Goal: Navigation & Orientation: Understand site structure

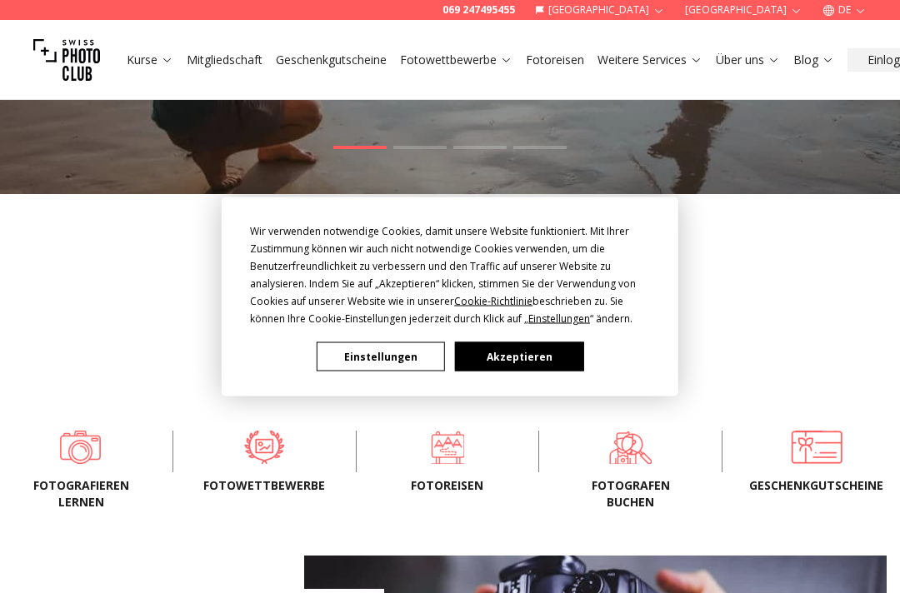
click at [502, 372] on button "Akzeptieren" at bounding box center [519, 356] width 128 height 29
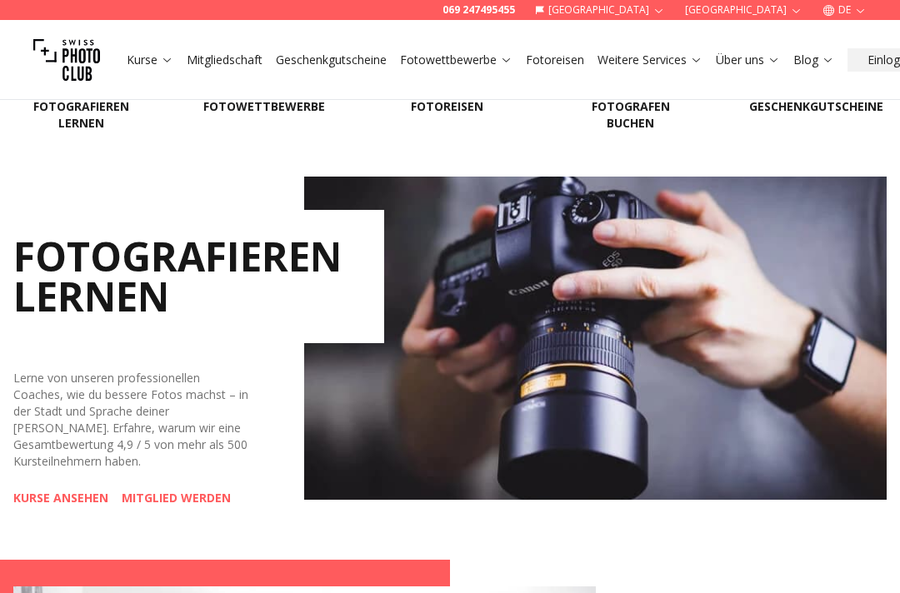
scroll to position [651, 0]
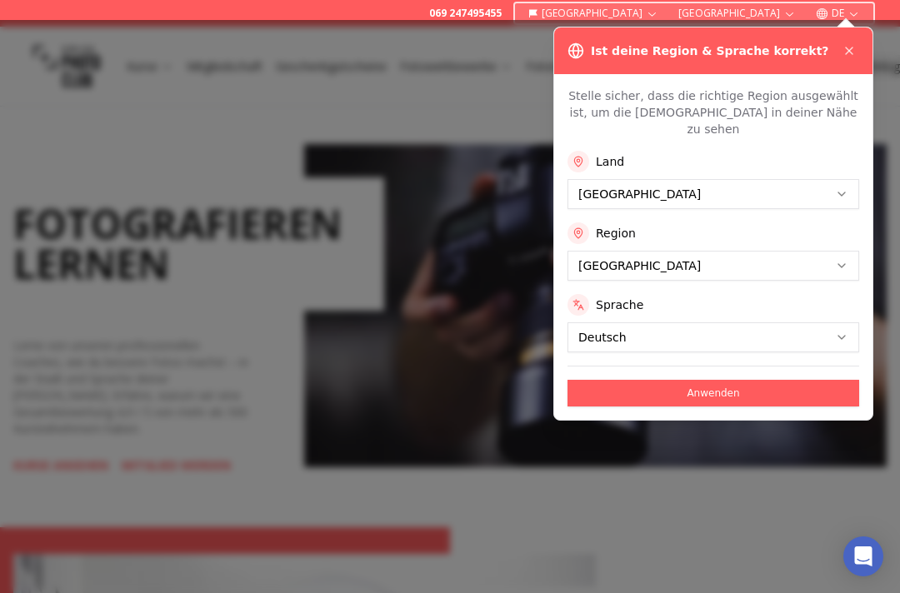
click at [843, 47] on icon at bounding box center [848, 50] width 13 height 13
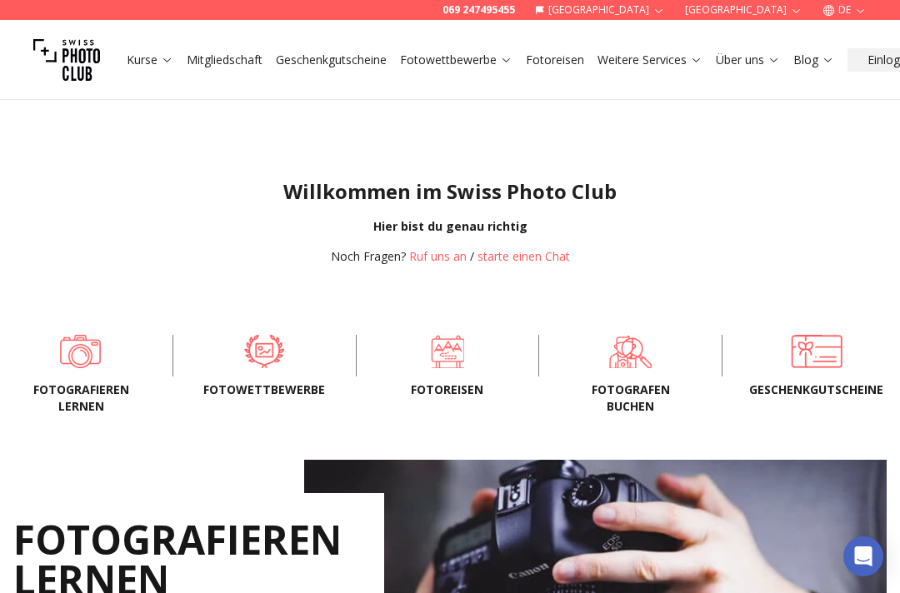
scroll to position [332, 0]
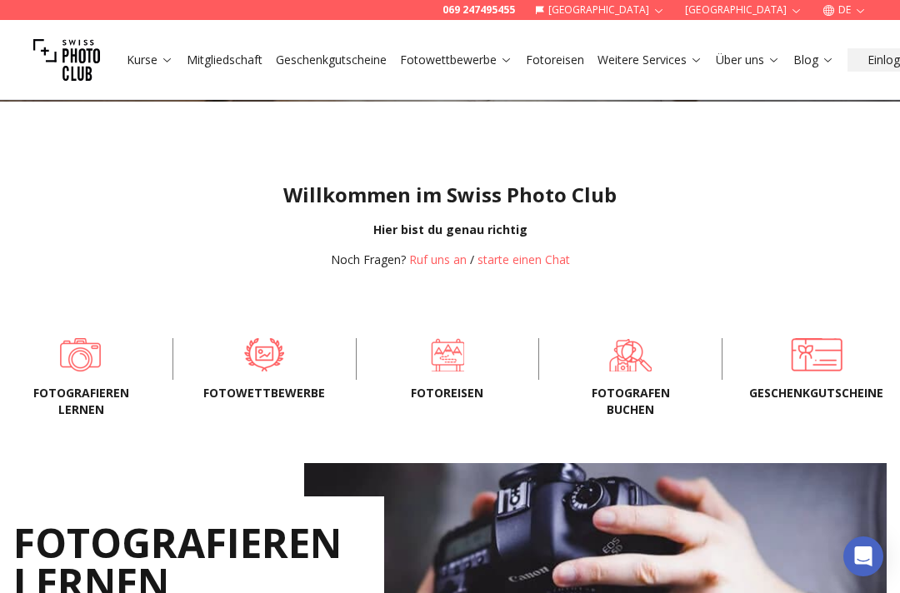
click at [155, 57] on link "Kurse" at bounding box center [150, 60] width 47 height 17
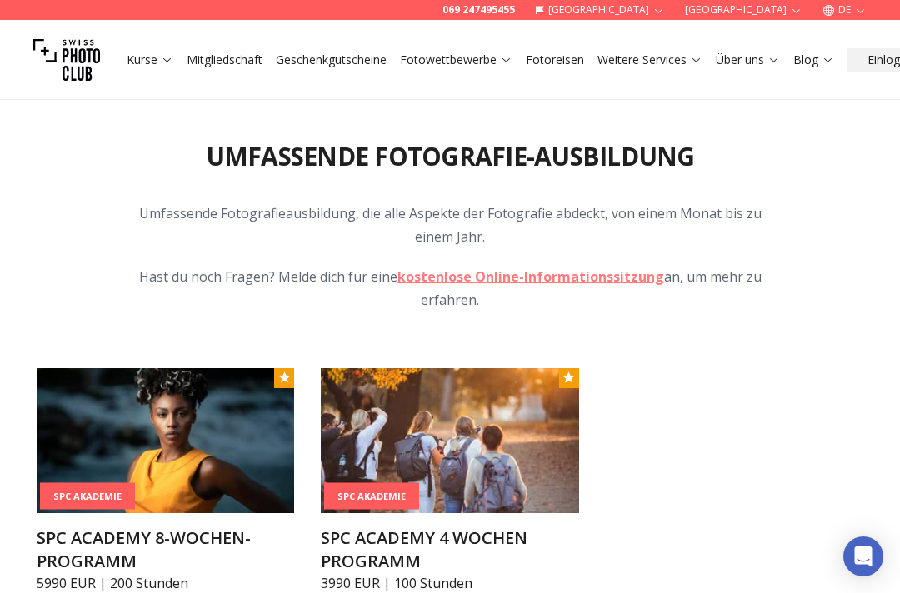
scroll to position [1346, 0]
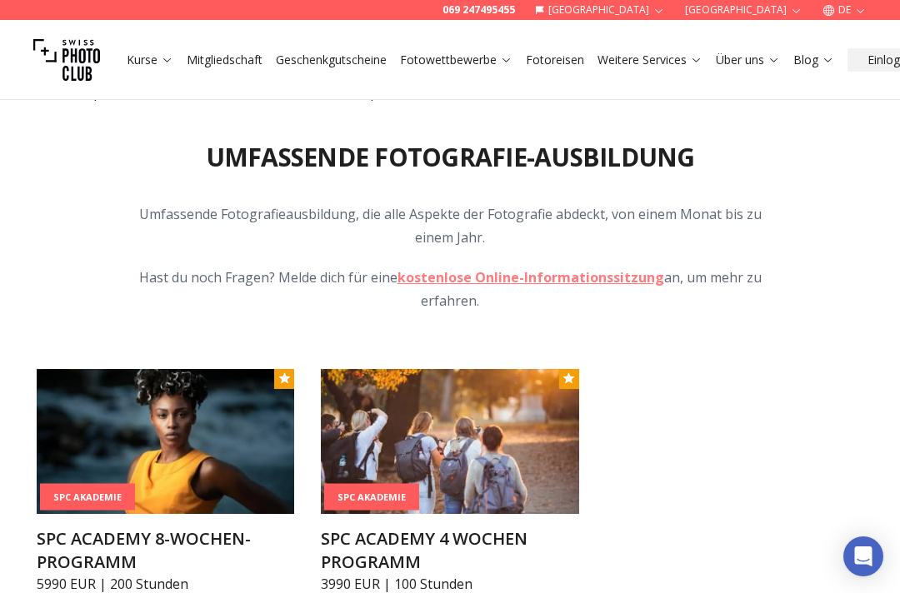
click at [217, 61] on link "Mitgliedschaft" at bounding box center [225, 60] width 76 height 17
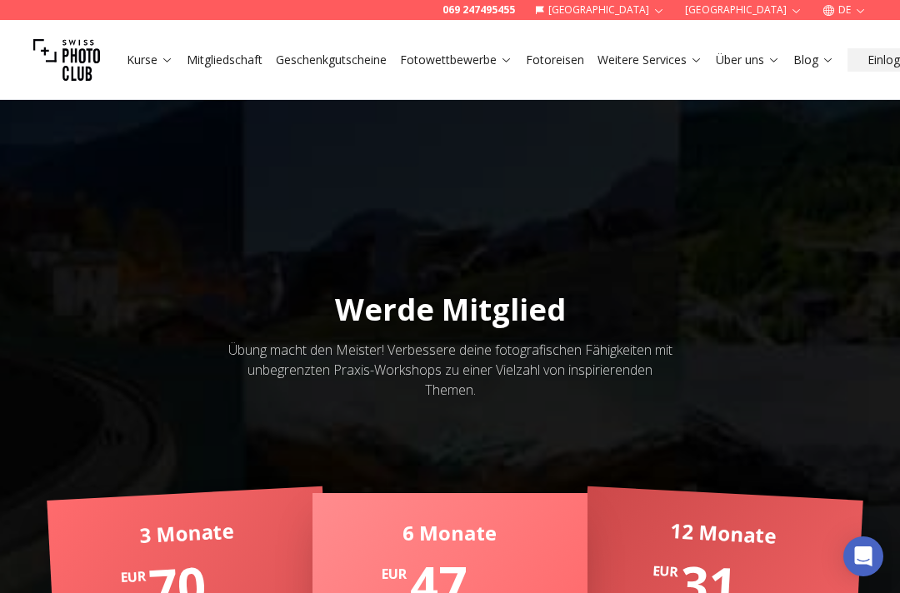
click at [435, 60] on link "Fotowettbewerbe" at bounding box center [456, 60] width 112 height 17
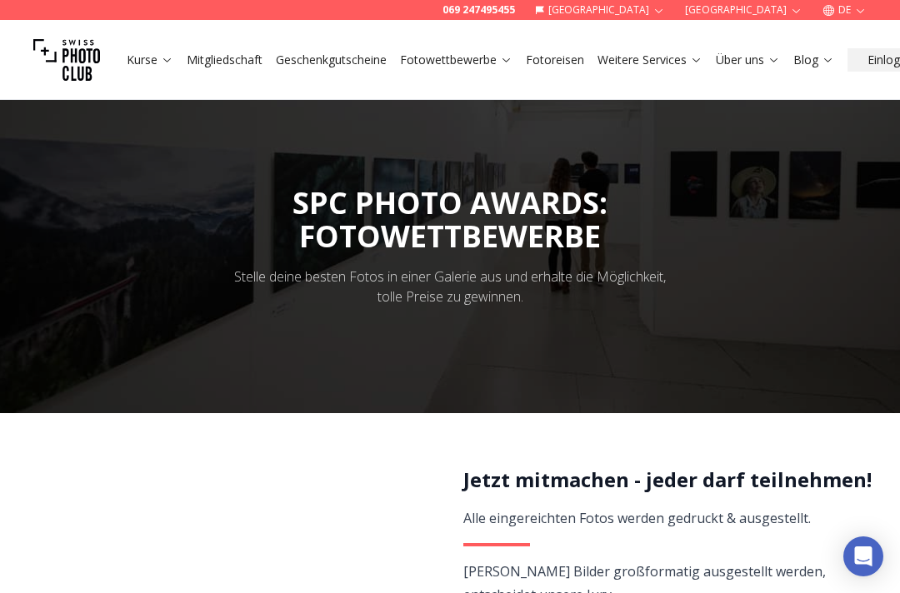
click at [552, 56] on link "Fotoreisen" at bounding box center [555, 60] width 58 height 17
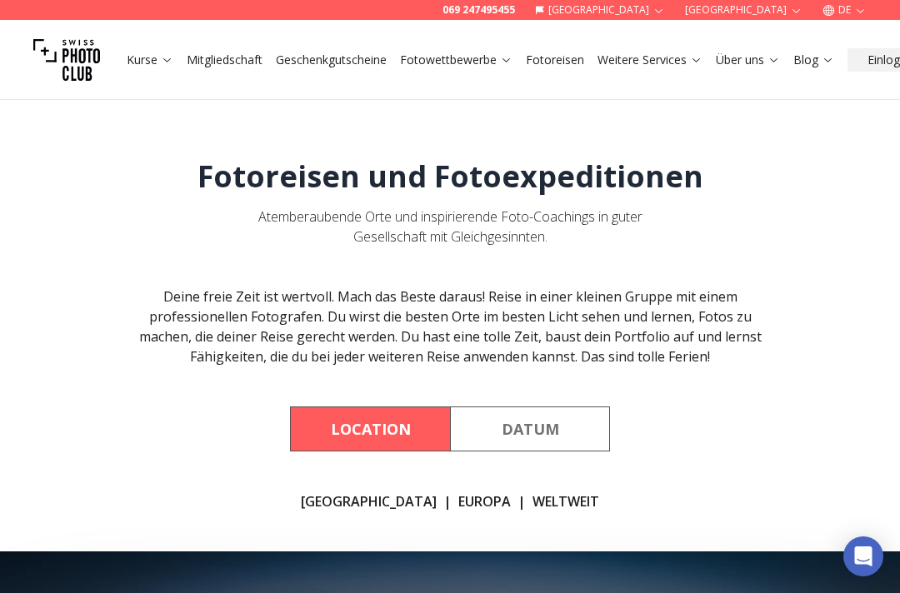
click at [746, 52] on link "Über uns" at bounding box center [748, 60] width 64 height 17
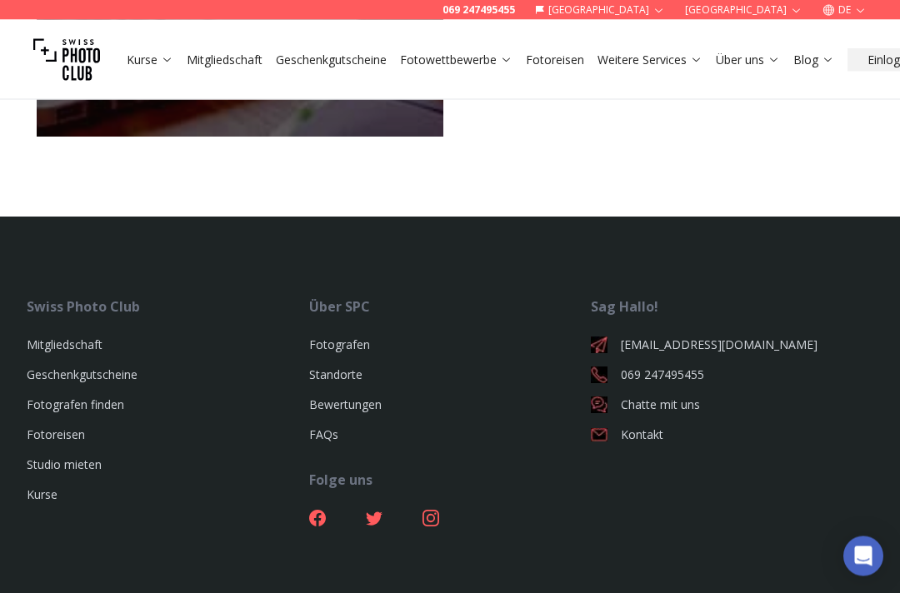
scroll to position [1457, 0]
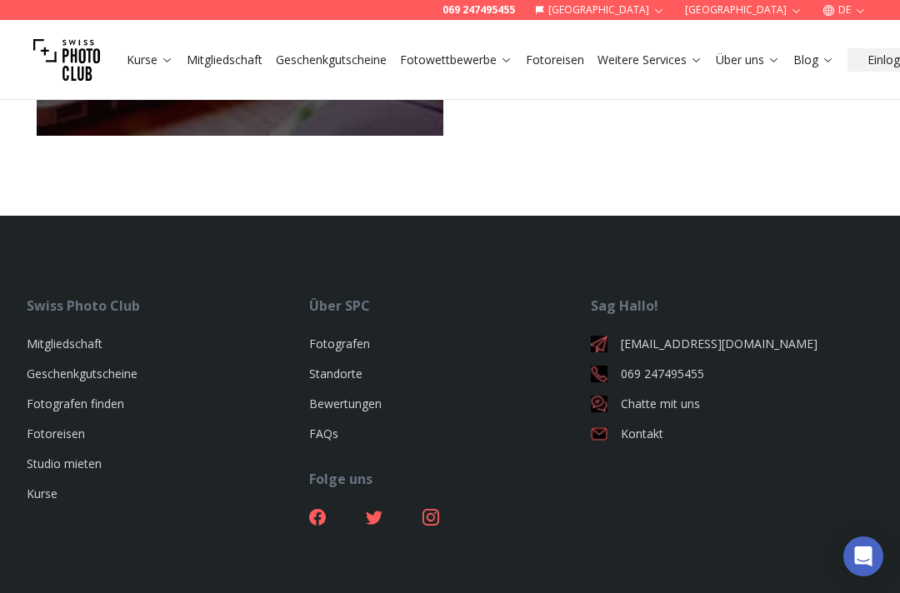
click at [70, 396] on link "Fotografen finden" at bounding box center [75, 404] width 97 height 16
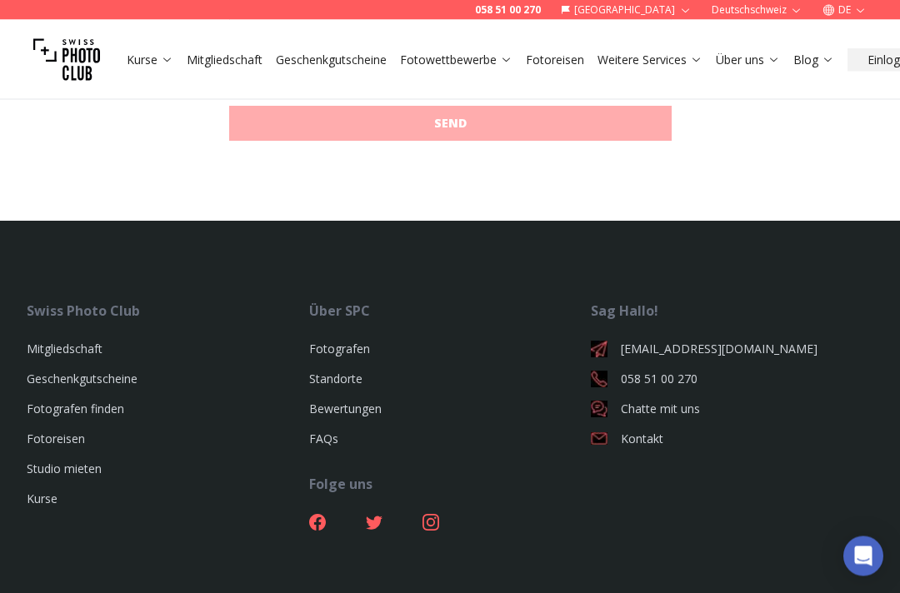
scroll to position [2018, 0]
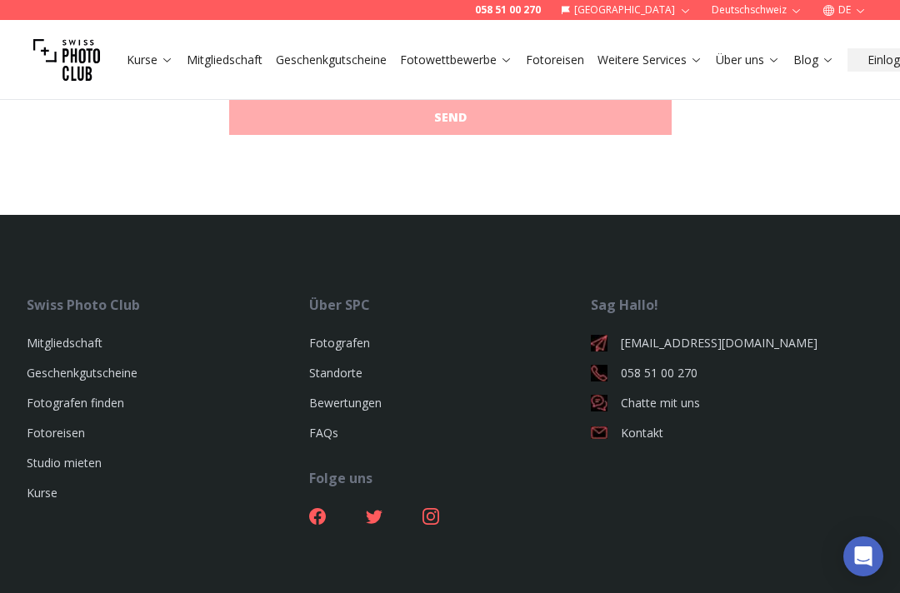
click at [328, 335] on link "Fotografen" at bounding box center [339, 343] width 61 height 16
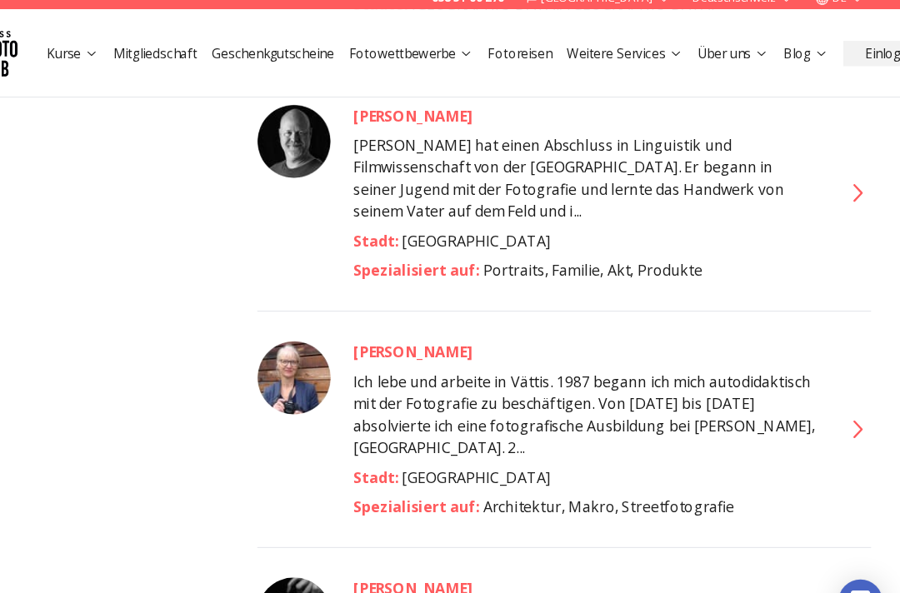
scroll to position [4351, 0]
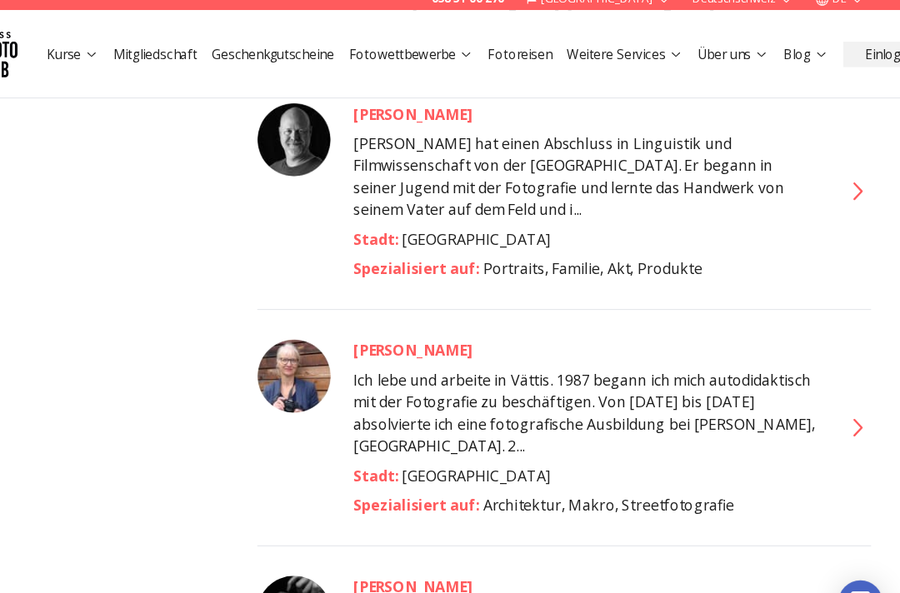
click at [317, 318] on img at bounding box center [350, 351] width 67 height 67
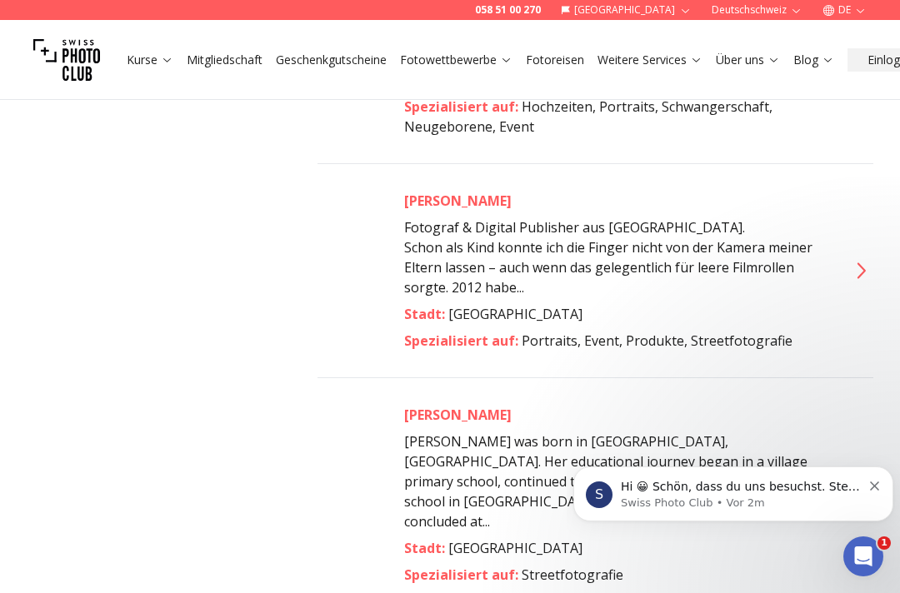
scroll to position [10055, 0]
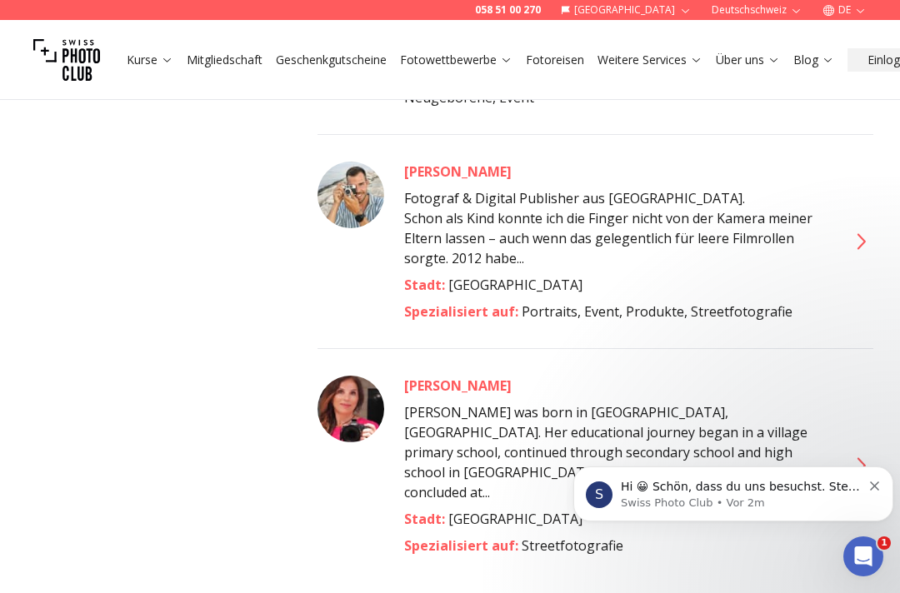
click at [873, 489] on icon "Dismiss notification" at bounding box center [874, 486] width 9 height 9
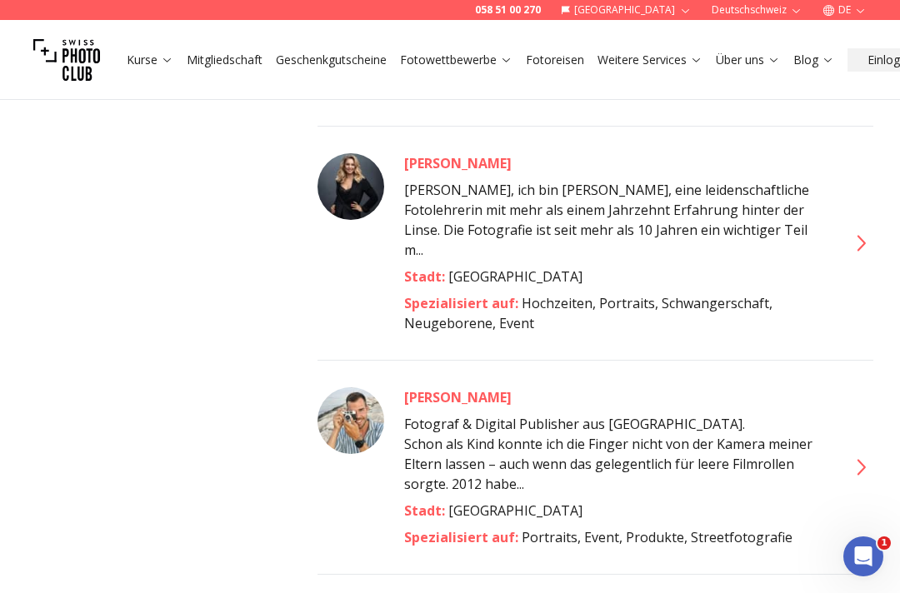
scroll to position [9830, 0]
